Goal: Information Seeking & Learning: Learn about a topic

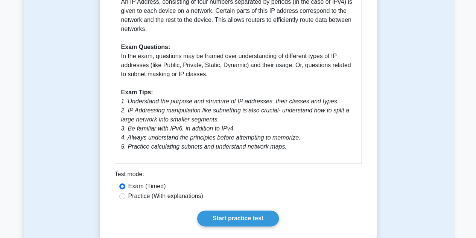
scroll to position [342, 0]
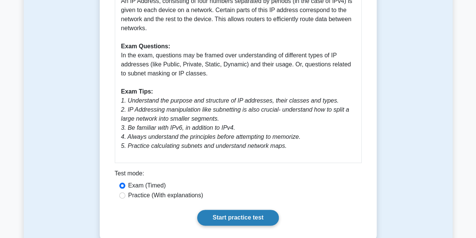
click at [211, 209] on link "Start practice test" at bounding box center [238, 217] width 82 height 16
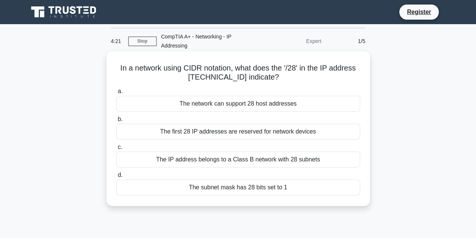
click at [245, 132] on div "The first 28 IP addresses are reserved for network devices" at bounding box center [238, 132] width 244 height 16
click at [116, 122] on input "b. The first 28 IP addresses are reserved for network devices" at bounding box center [116, 119] width 0 height 5
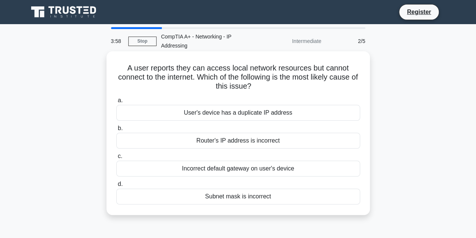
click at [252, 142] on div "Router's IP address is incorrect" at bounding box center [238, 141] width 244 height 16
click at [116, 131] on input "b. Router's IP address is incorrect" at bounding box center [116, 128] width 0 height 5
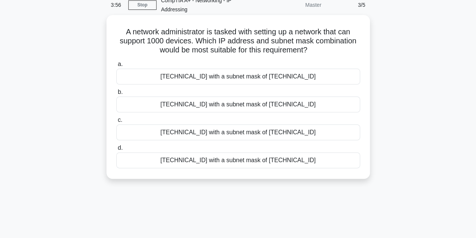
scroll to position [4, 0]
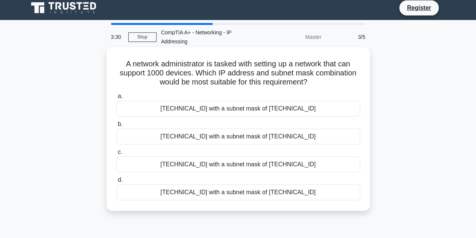
click at [270, 167] on div "[TECHNICAL_ID] with a subnet mask of [TECHNICAL_ID]" at bounding box center [238, 164] width 244 height 16
click at [116, 154] on input "c. [TECHNICAL_ID] with a subnet mask of [TECHNICAL_ID]" at bounding box center [116, 152] width 0 height 5
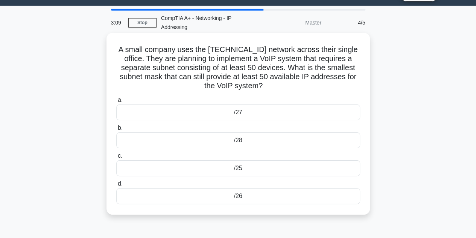
scroll to position [19, 0]
click at [221, 198] on div "/26" at bounding box center [238, 196] width 244 height 16
click at [116, 186] on input "d. /26" at bounding box center [116, 183] width 0 height 5
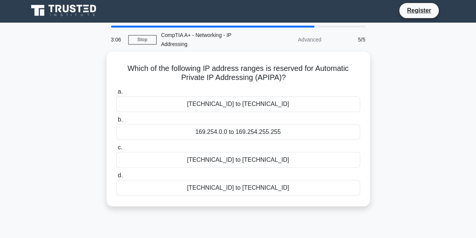
scroll to position [0, 0]
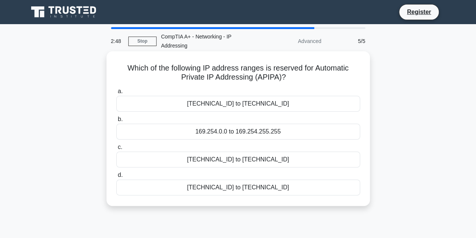
click at [223, 160] on div "10.0.0.0 to 10.255.255.255" at bounding box center [238, 159] width 244 height 16
click at [116, 150] on input "c. 10.0.0.0 to 10.255.255.255" at bounding box center [116, 147] width 0 height 5
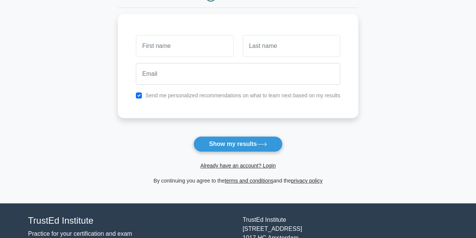
scroll to position [91, 0]
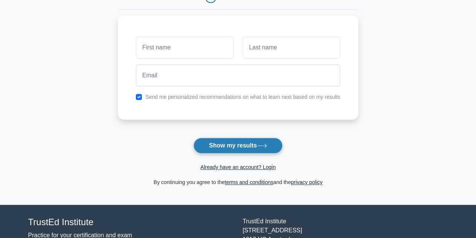
click at [224, 145] on button "Show my results" at bounding box center [238, 145] width 89 height 16
click at [176, 129] on form "Wait, there is more! Continue to see your result The test is finished and the" at bounding box center [238, 68] width 241 height 235
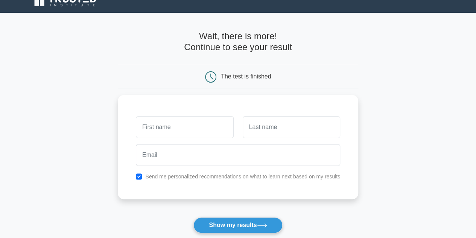
scroll to position [11, 0]
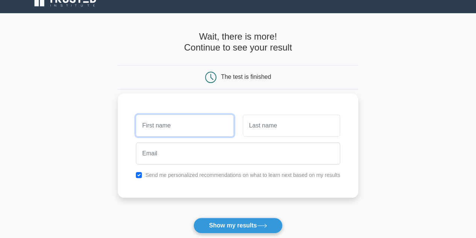
click at [192, 126] on input "text" at bounding box center [185, 125] width 98 height 22
type input "test"
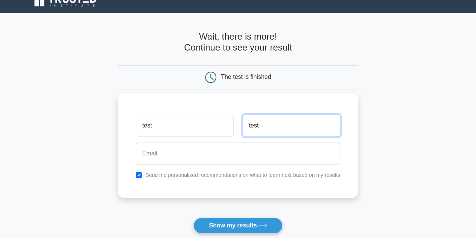
type input "test"
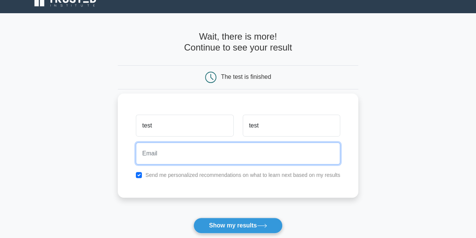
click at [193, 151] on input "email" at bounding box center [238, 153] width 204 height 22
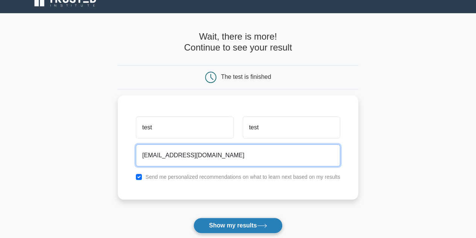
type input "test@gmail.com"
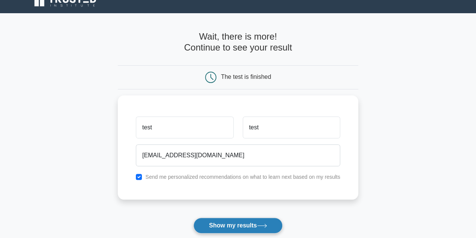
click at [233, 220] on button "Show my results" at bounding box center [238, 225] width 89 height 16
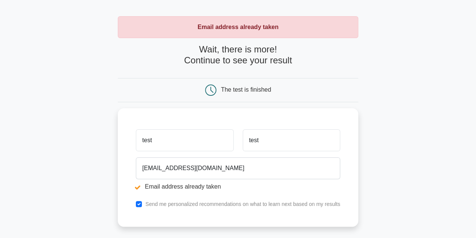
scroll to position [26, 0]
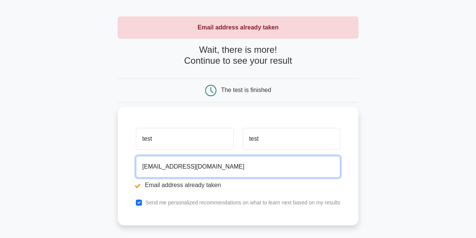
click at [151, 166] on input "[EMAIL_ADDRESS][DOMAIN_NAME]" at bounding box center [238, 167] width 204 height 22
click at [153, 165] on input "[EMAIL_ADDRESS][DOMAIN_NAME]" at bounding box center [238, 167] width 204 height 22
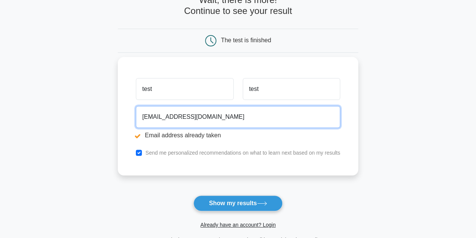
scroll to position [76, 0]
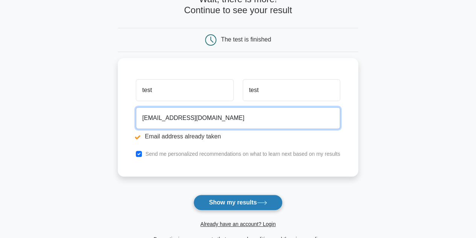
type input "[EMAIL_ADDRESS][DOMAIN_NAME]"
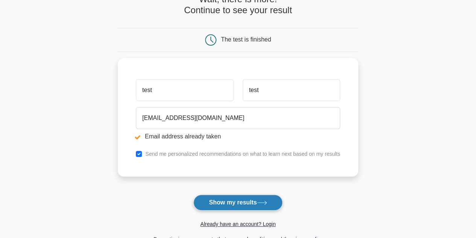
click at [214, 196] on button "Show my results" at bounding box center [238, 202] width 89 height 16
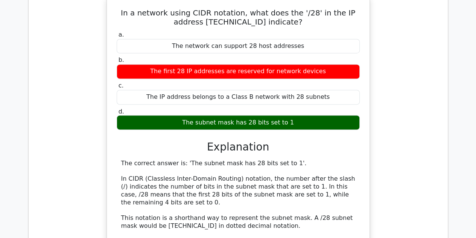
scroll to position [856, 0]
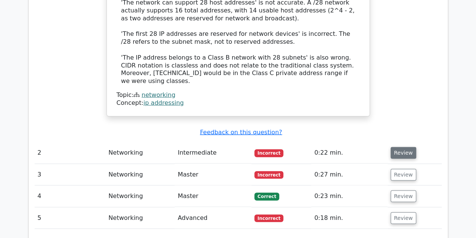
click at [396, 147] on button "Review" at bounding box center [404, 153] width 26 height 12
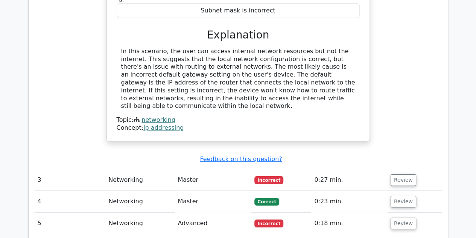
scroll to position [1144, 0]
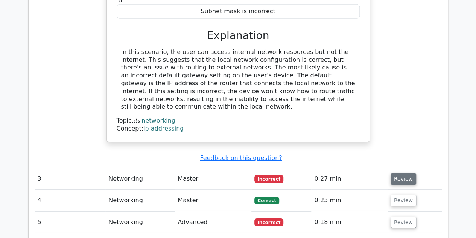
click at [397, 173] on button "Review" at bounding box center [404, 179] width 26 height 12
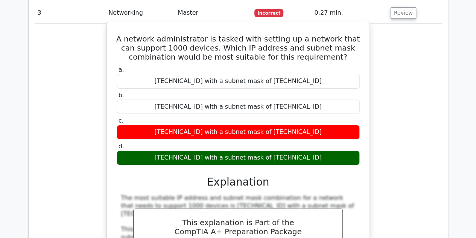
scroll to position [1567, 0]
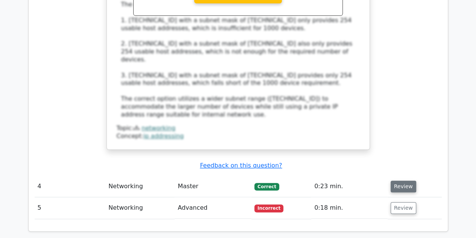
click at [391, 180] on button "Review" at bounding box center [404, 186] width 26 height 12
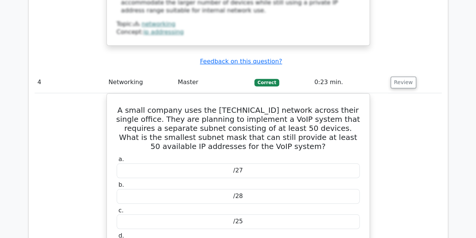
scroll to position [1653, 0]
